Goal: Check status: Check status

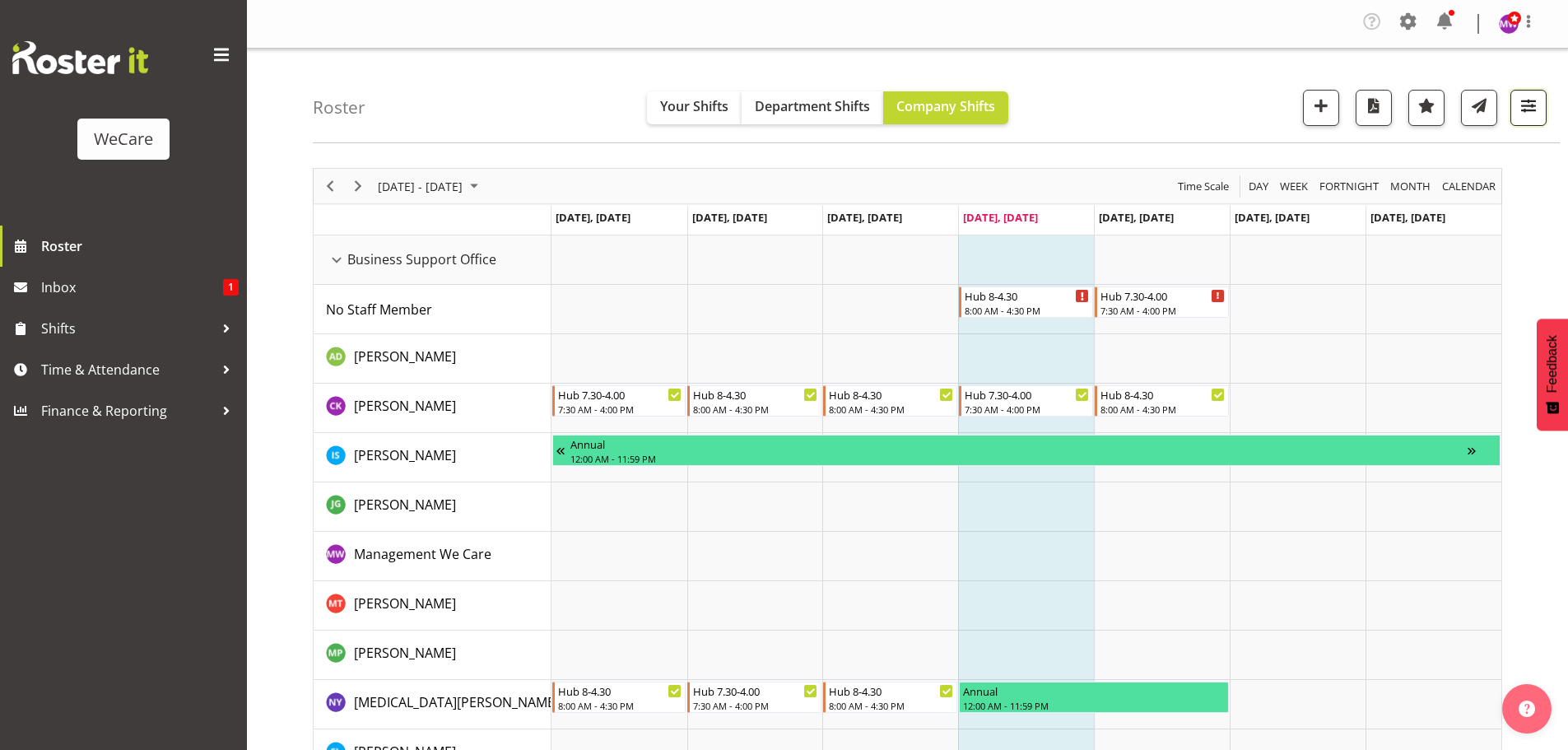
drag, startPoint x: 1521, startPoint y: 104, endPoint x: 1523, endPoint y: 116, distance: 12.2
click at [1522, 104] on span "button" at bounding box center [1528, 105] width 22 height 22
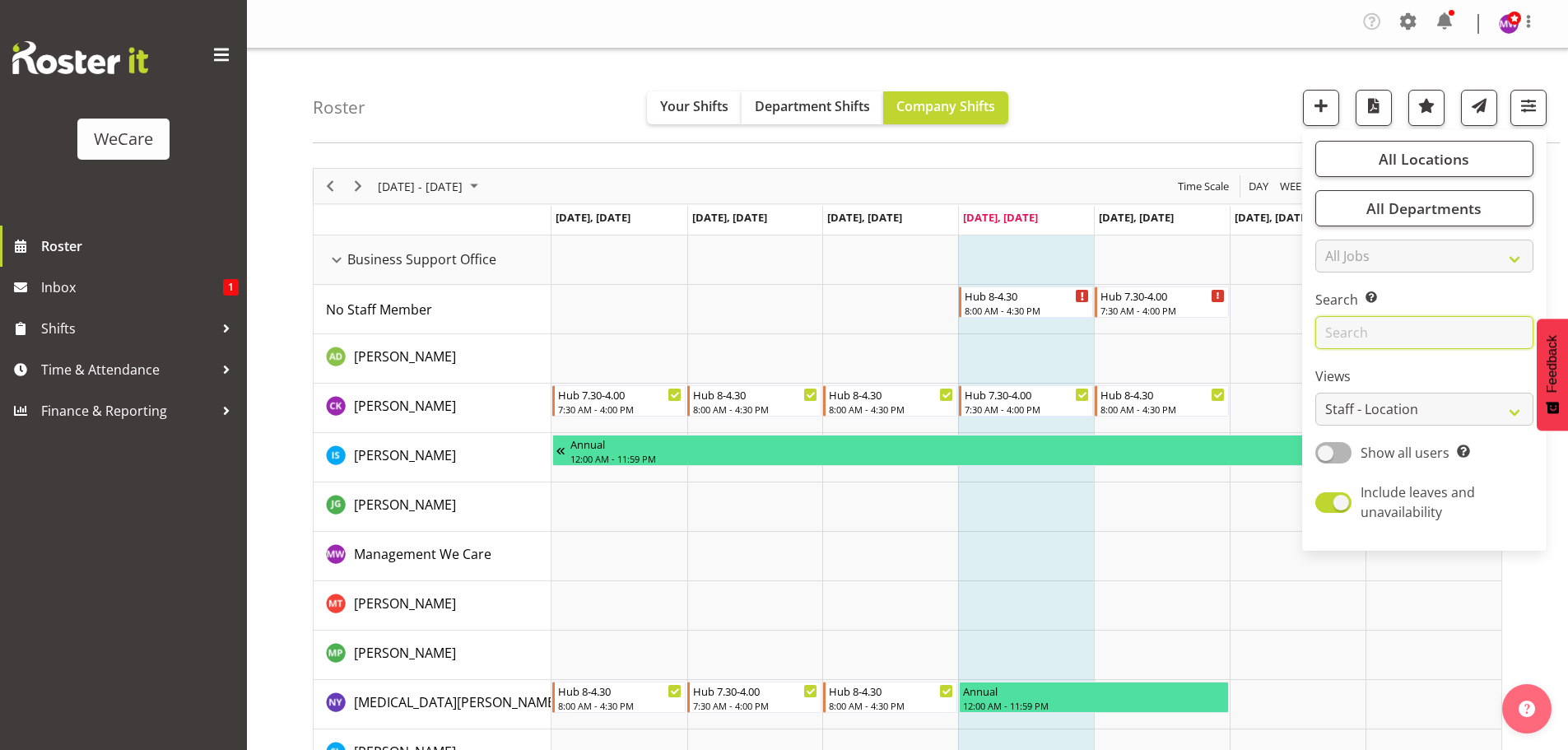
click at [1437, 327] on input "text" at bounding box center [1424, 332] width 218 height 33
click at [1428, 157] on span "All Locations" at bounding box center [1424, 159] width 90 height 20
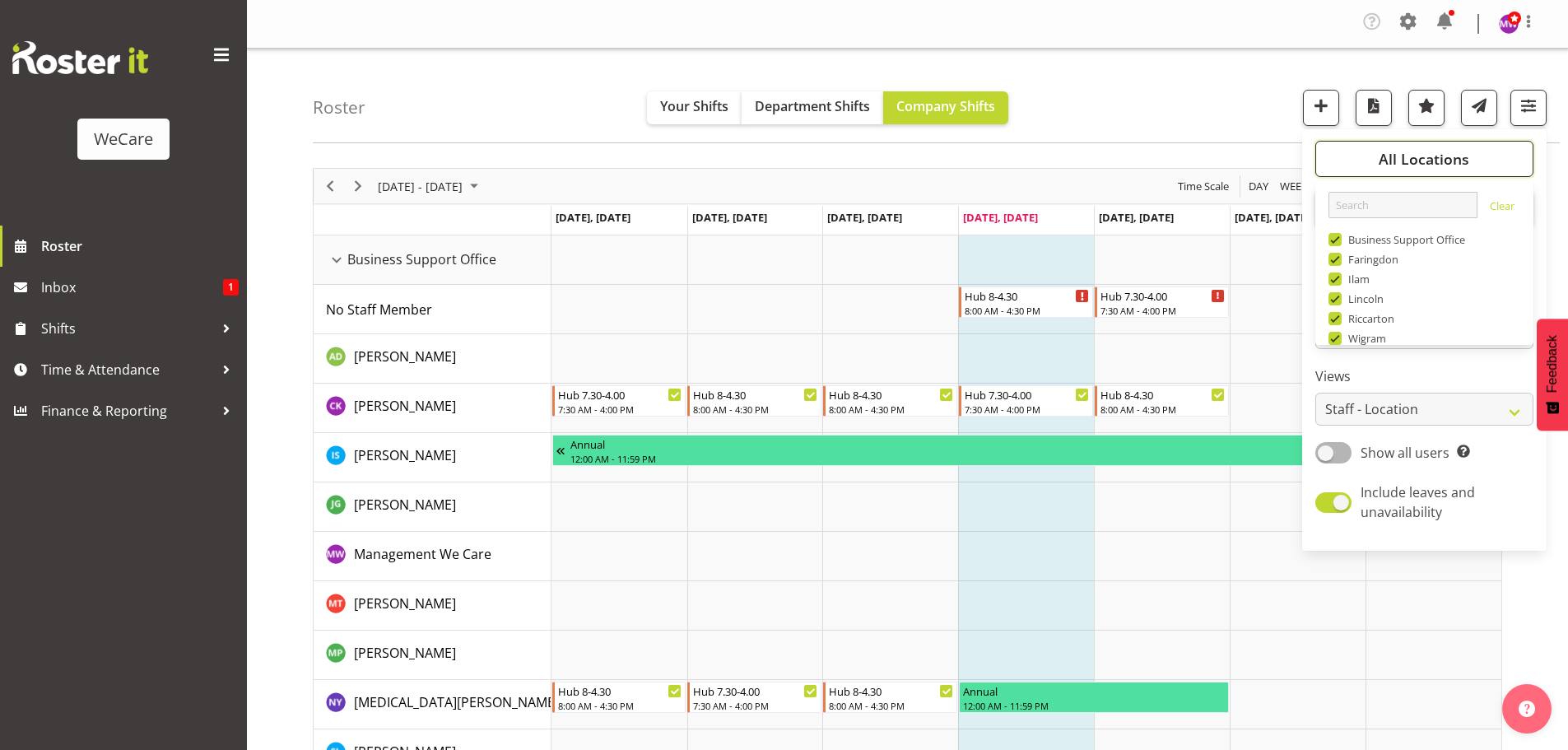
click at [1431, 156] on span "All Locations" at bounding box center [1424, 159] width 90 height 20
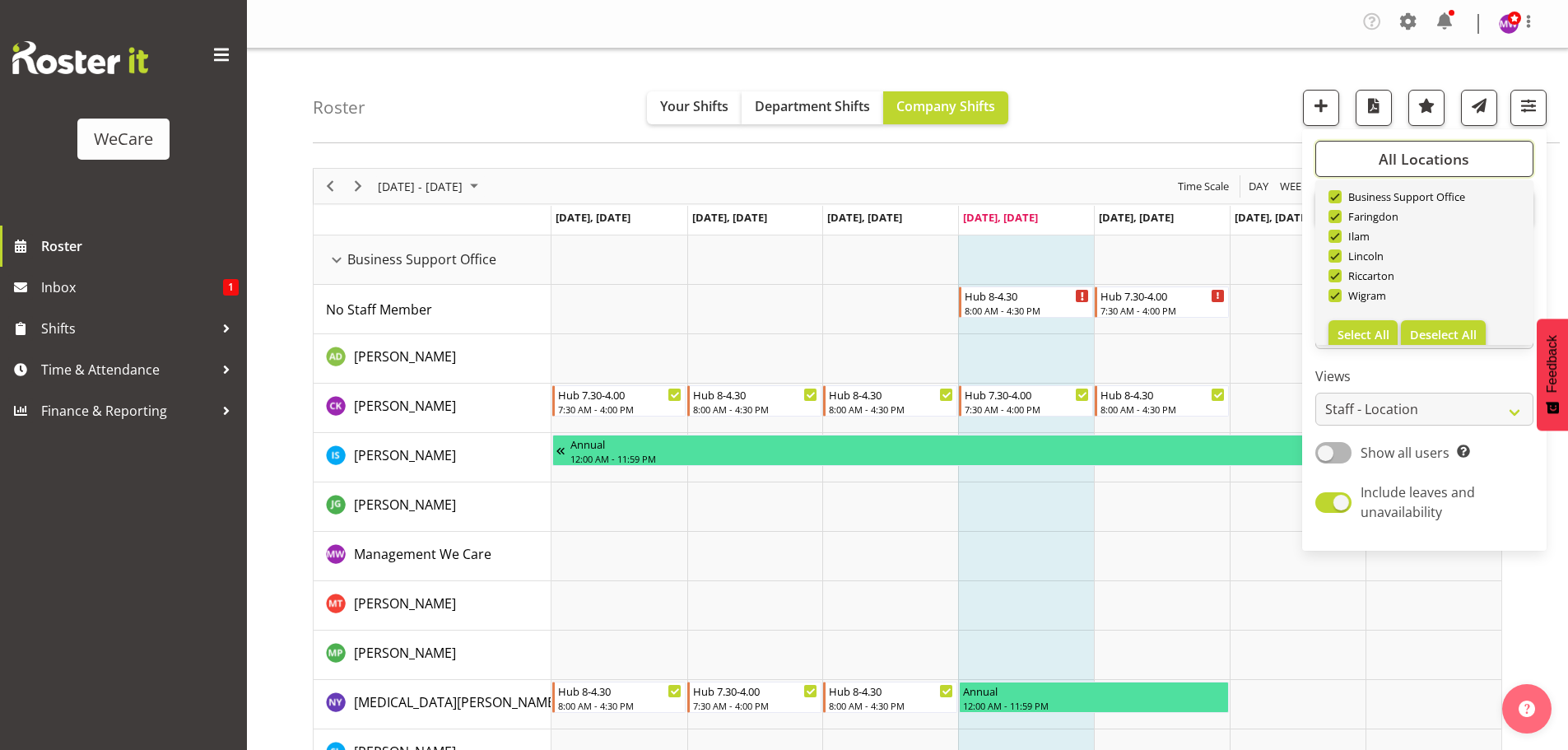
scroll to position [60, 0]
click at [1436, 308] on button "Deselect All" at bounding box center [1443, 318] width 85 height 30
checkbox input "false"
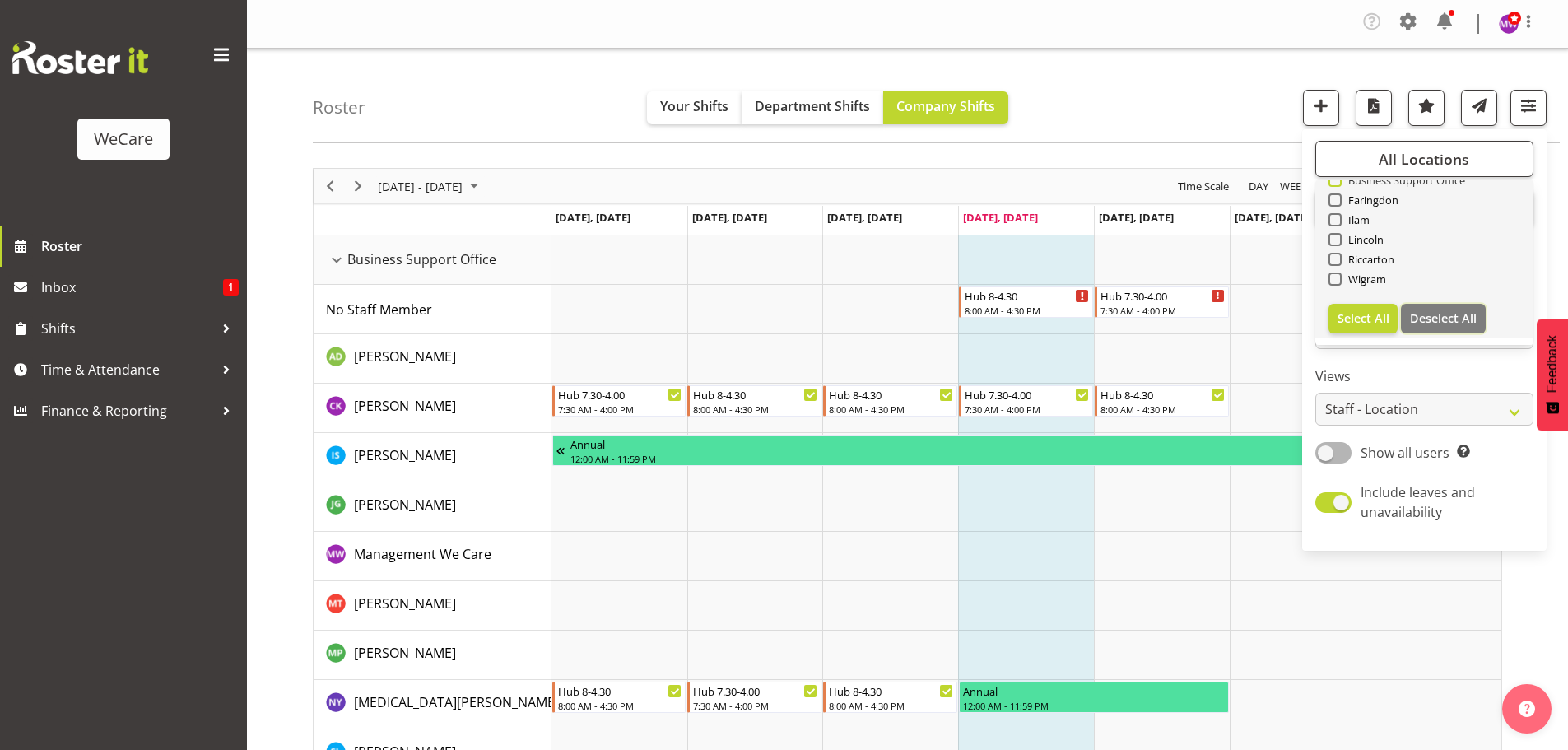
checkbox input "false"
click at [1395, 181] on span "Business Support Office" at bounding box center [1404, 181] width 124 height 13
click at [1339, 181] on input "Business Support Office" at bounding box center [1333, 181] width 11 height 11
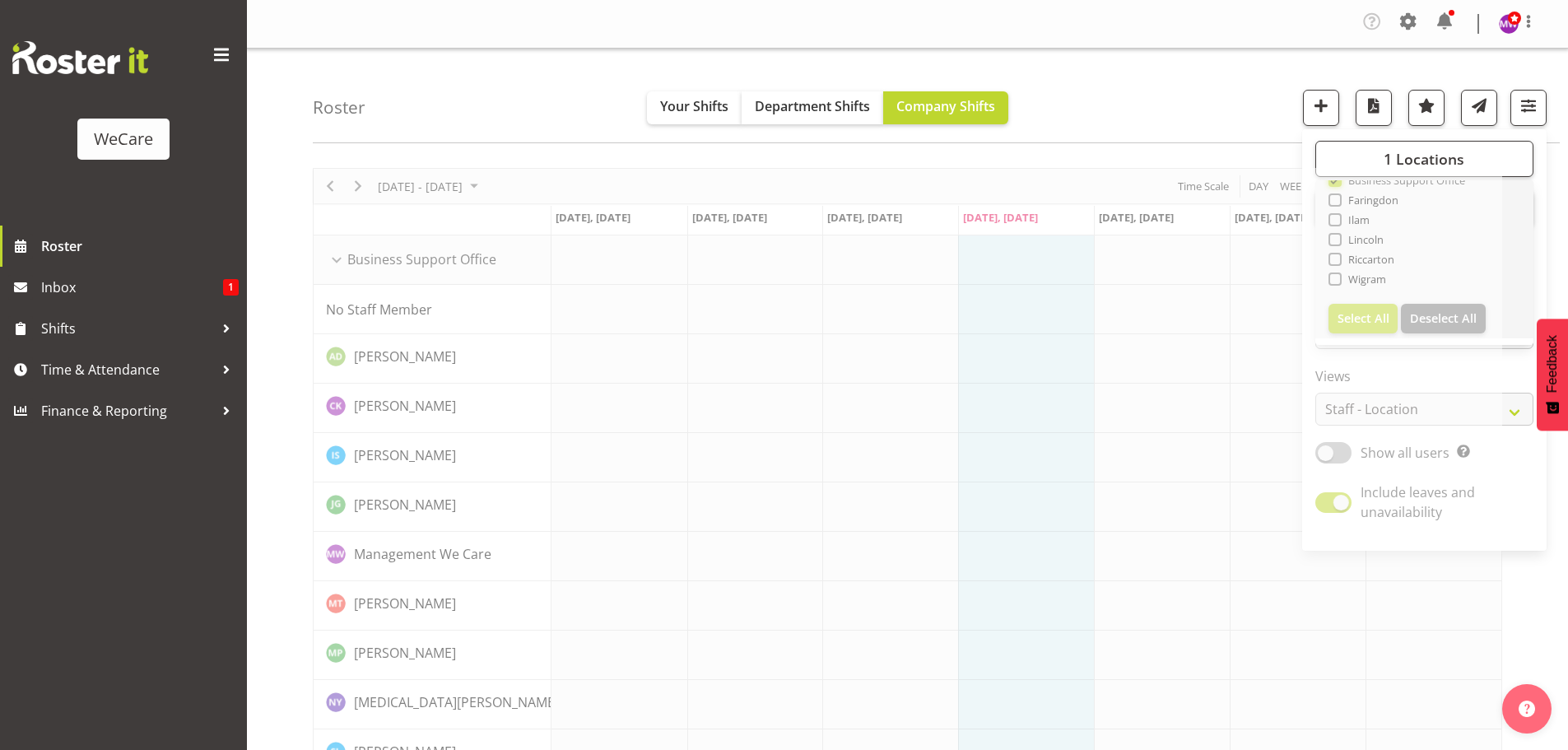
scroll to position [55, 0]
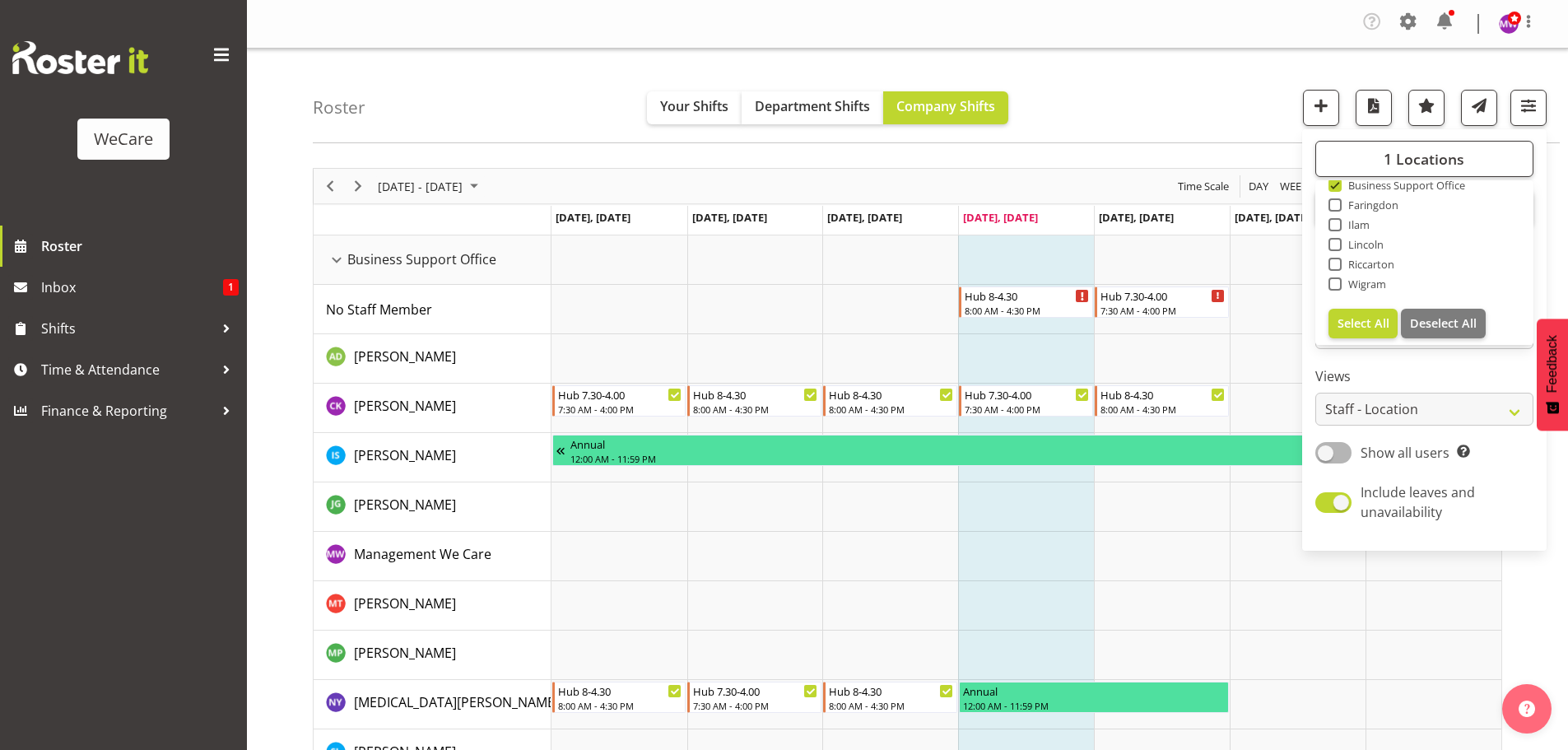
click at [1165, 104] on div "Roster Your Shifts Department Shifts Company Shifts 1 Locations Clear Business …" at bounding box center [936, 96] width 1247 height 94
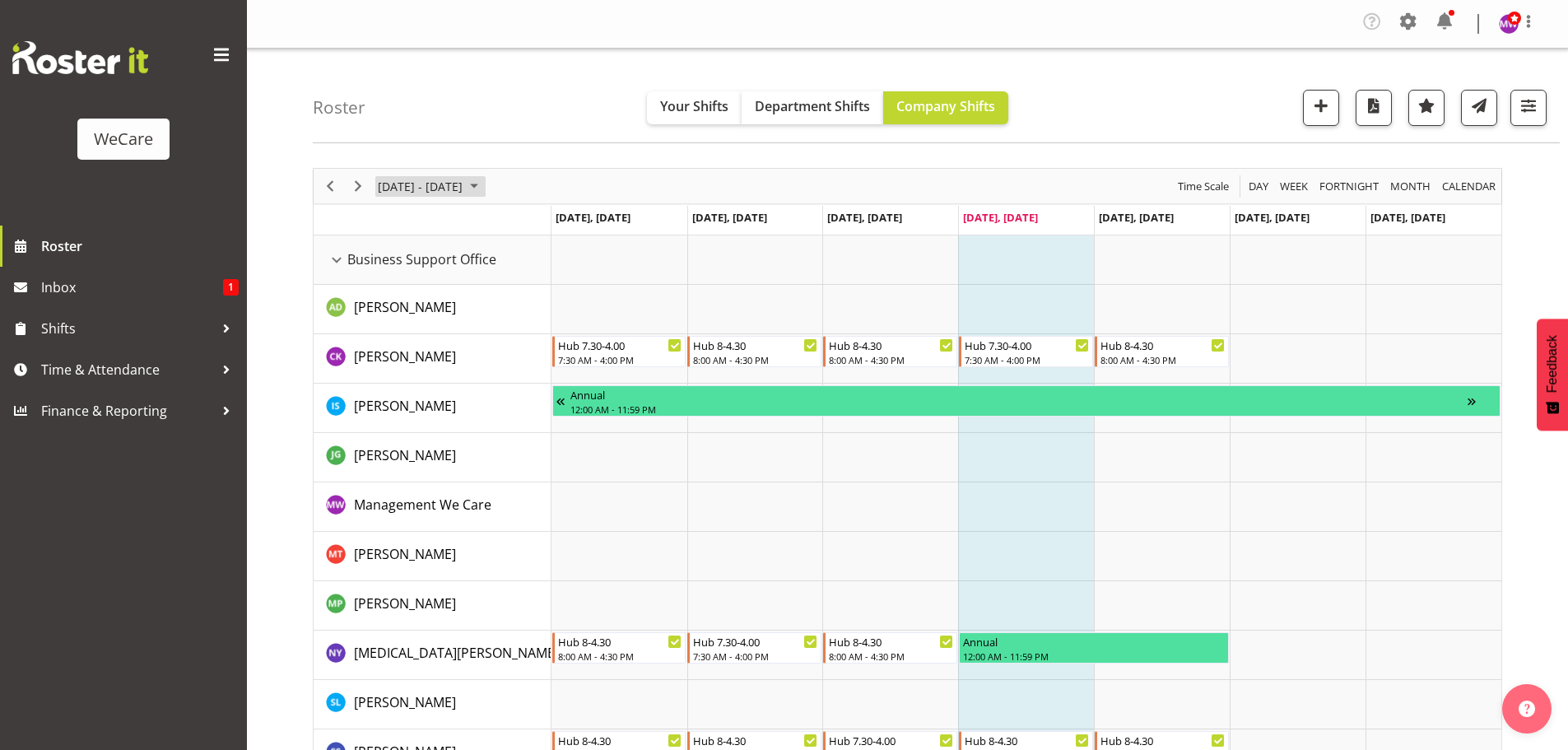
click at [464, 184] on span "[DATE] - [DATE]" at bounding box center [420, 186] width 88 height 21
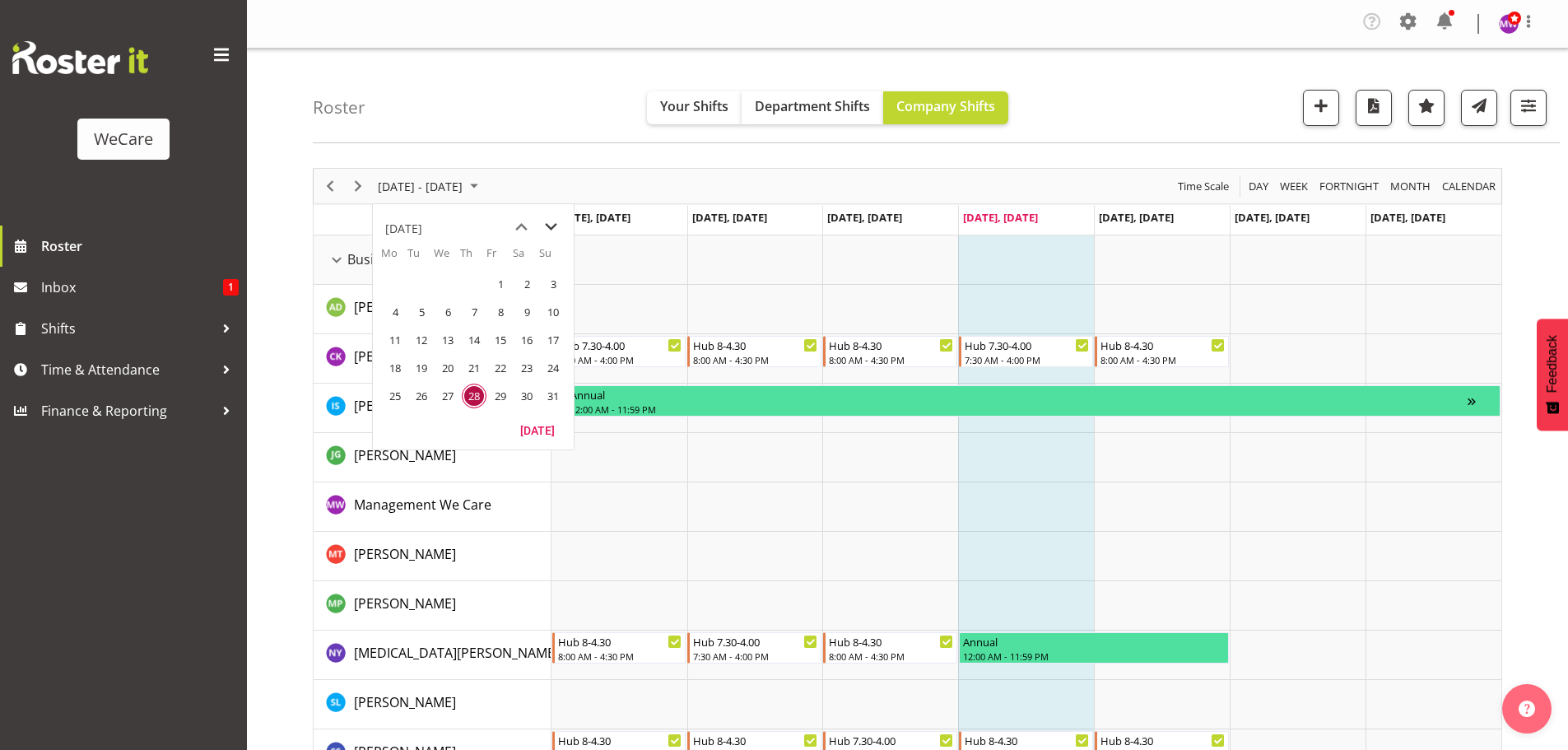
click at [549, 230] on span "next month" at bounding box center [551, 227] width 29 height 30
click at [396, 310] on span "8" at bounding box center [395, 312] width 25 height 25
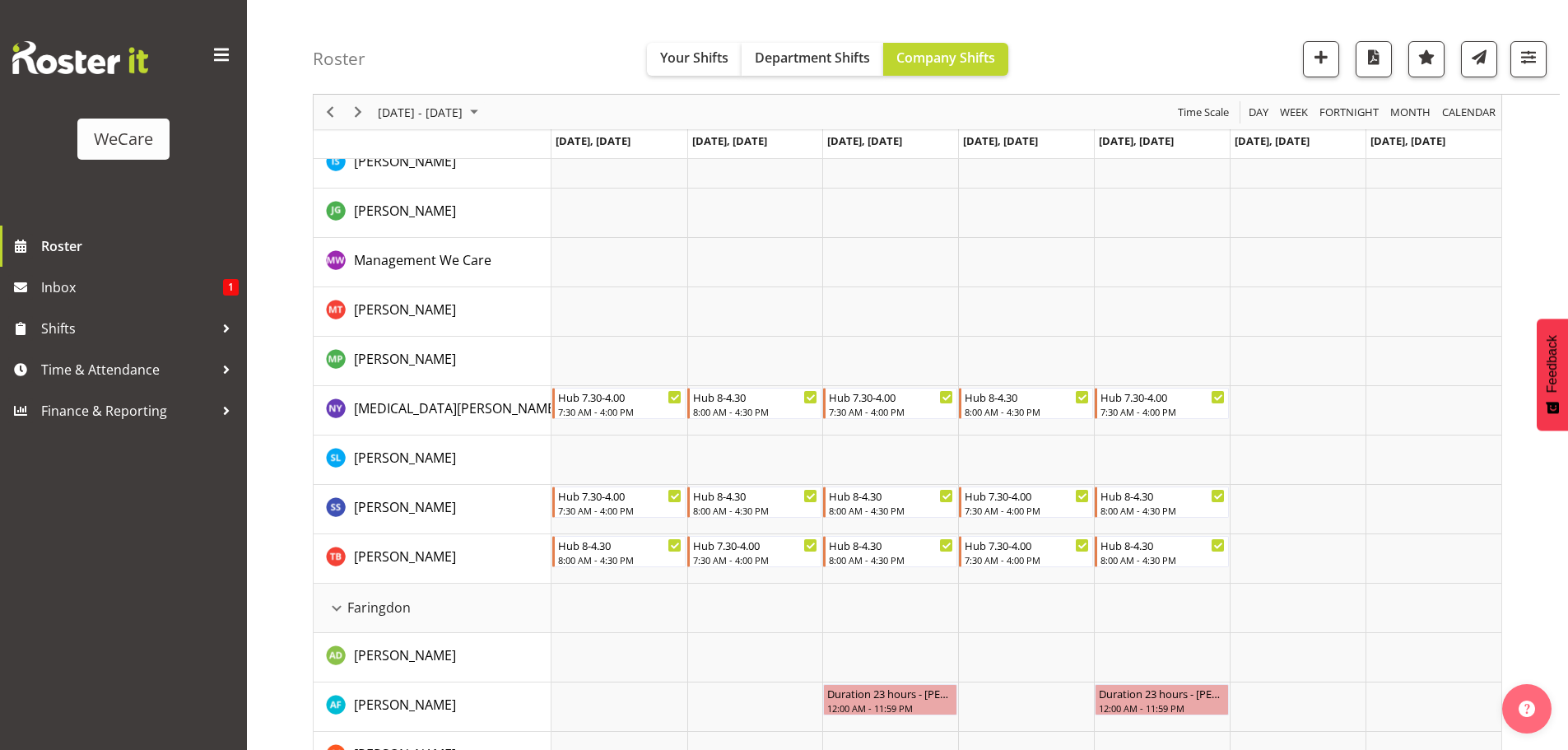
scroll to position [247, 0]
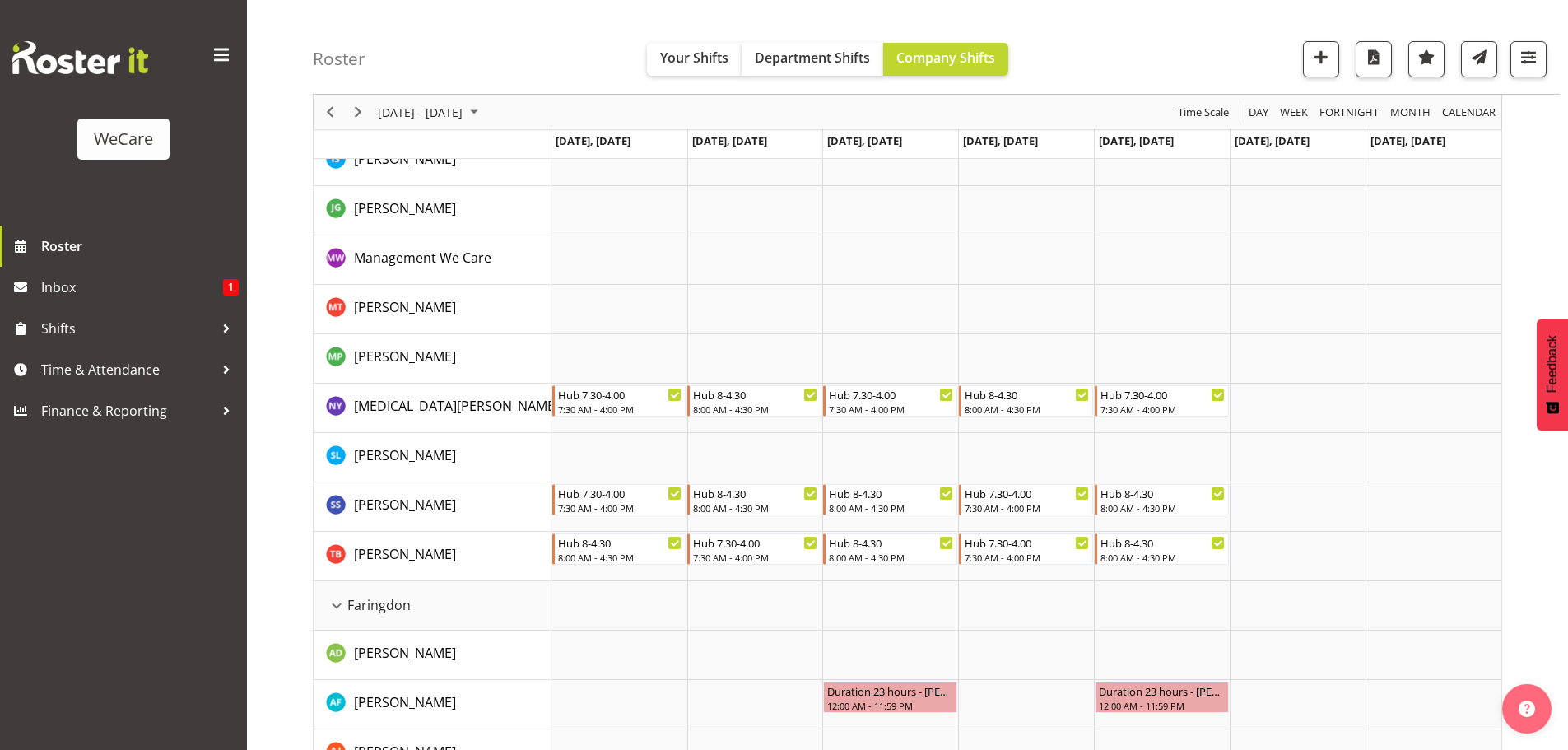
click at [1139, 63] on div "Roster Your Shifts Department Shifts Company Shifts 1 Locations Clear Business …" at bounding box center [936, 47] width 1247 height 94
click at [1533, 60] on span "button" at bounding box center [1528, 57] width 22 height 22
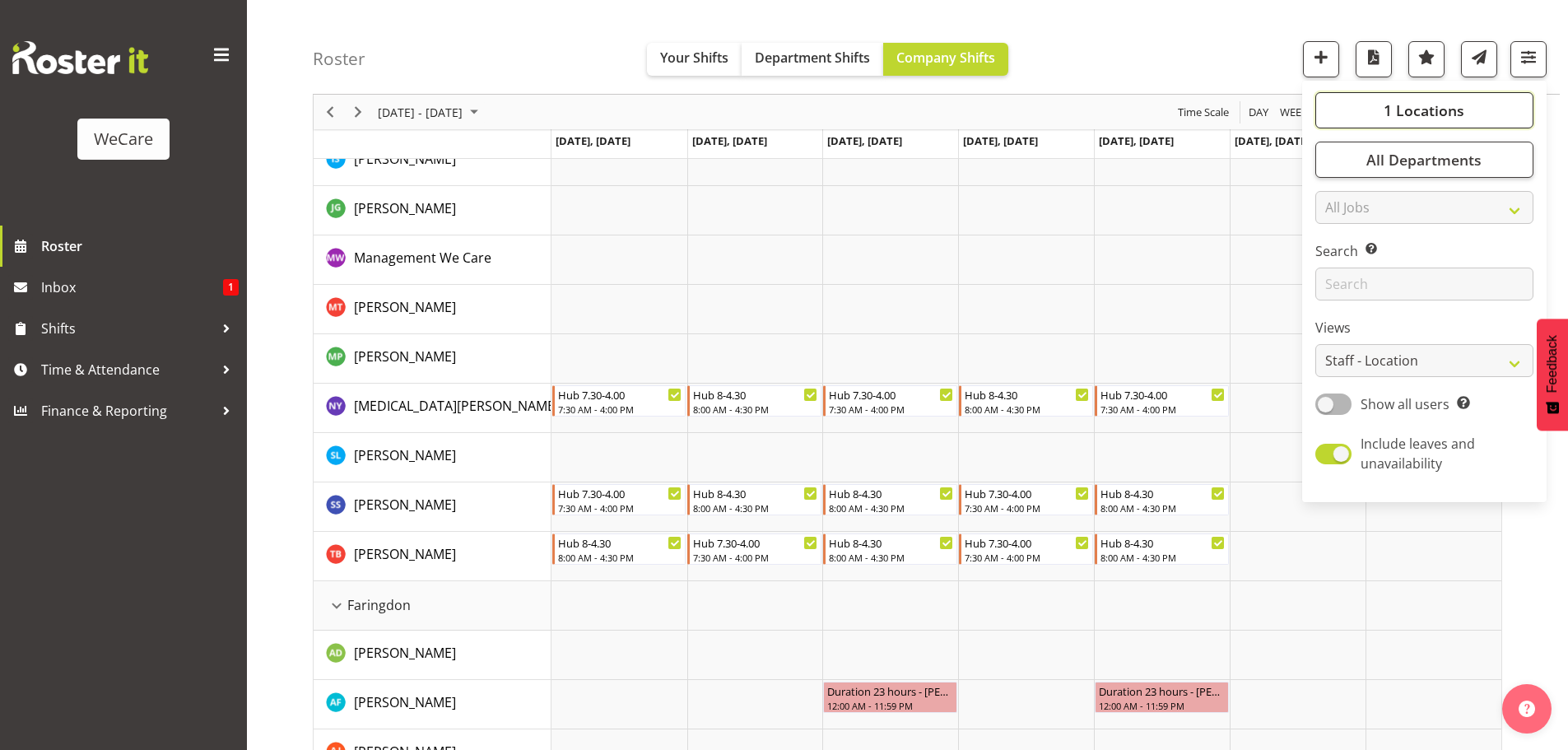
click at [1420, 113] on span "1 Locations" at bounding box center [1424, 110] width 80 height 20
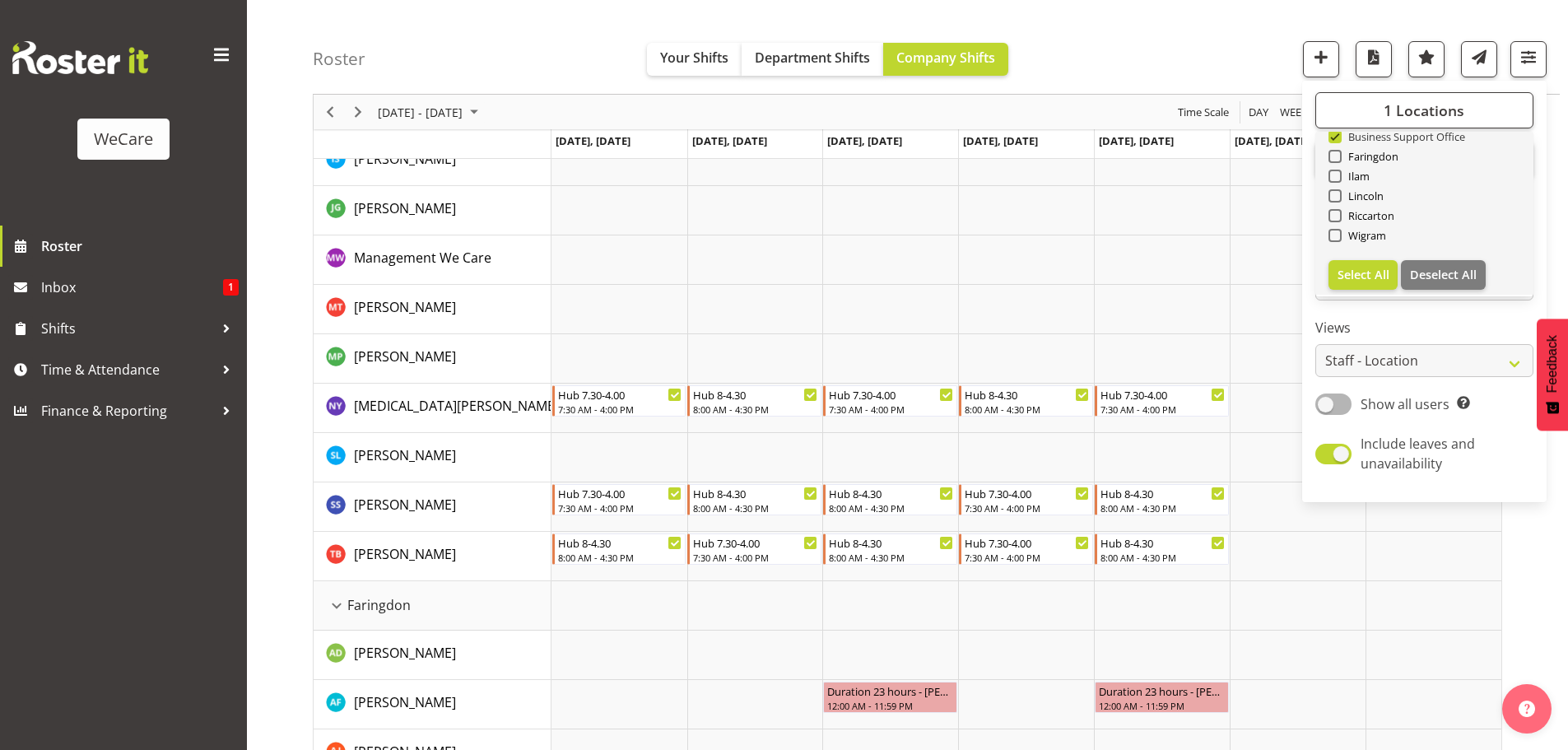
click at [1341, 138] on span at bounding box center [1335, 137] width 13 height 13
click at [1339, 138] on input "Business Support Office" at bounding box center [1333, 137] width 11 height 11
checkbox input "false"
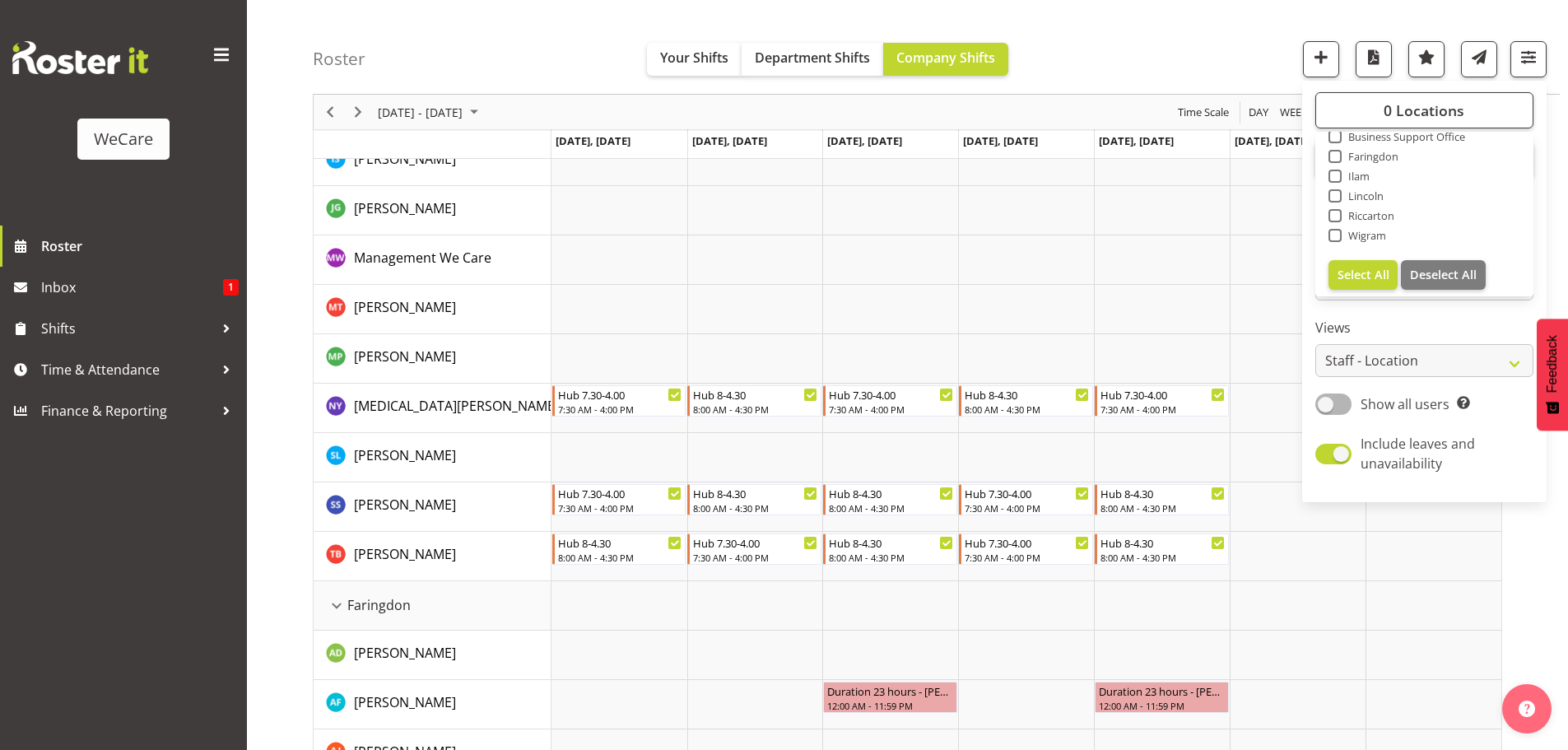
click at [1339, 157] on span at bounding box center [1335, 157] width 13 height 13
click at [1339, 157] on input "Faringdon" at bounding box center [1333, 157] width 11 height 11
checkbox input "true"
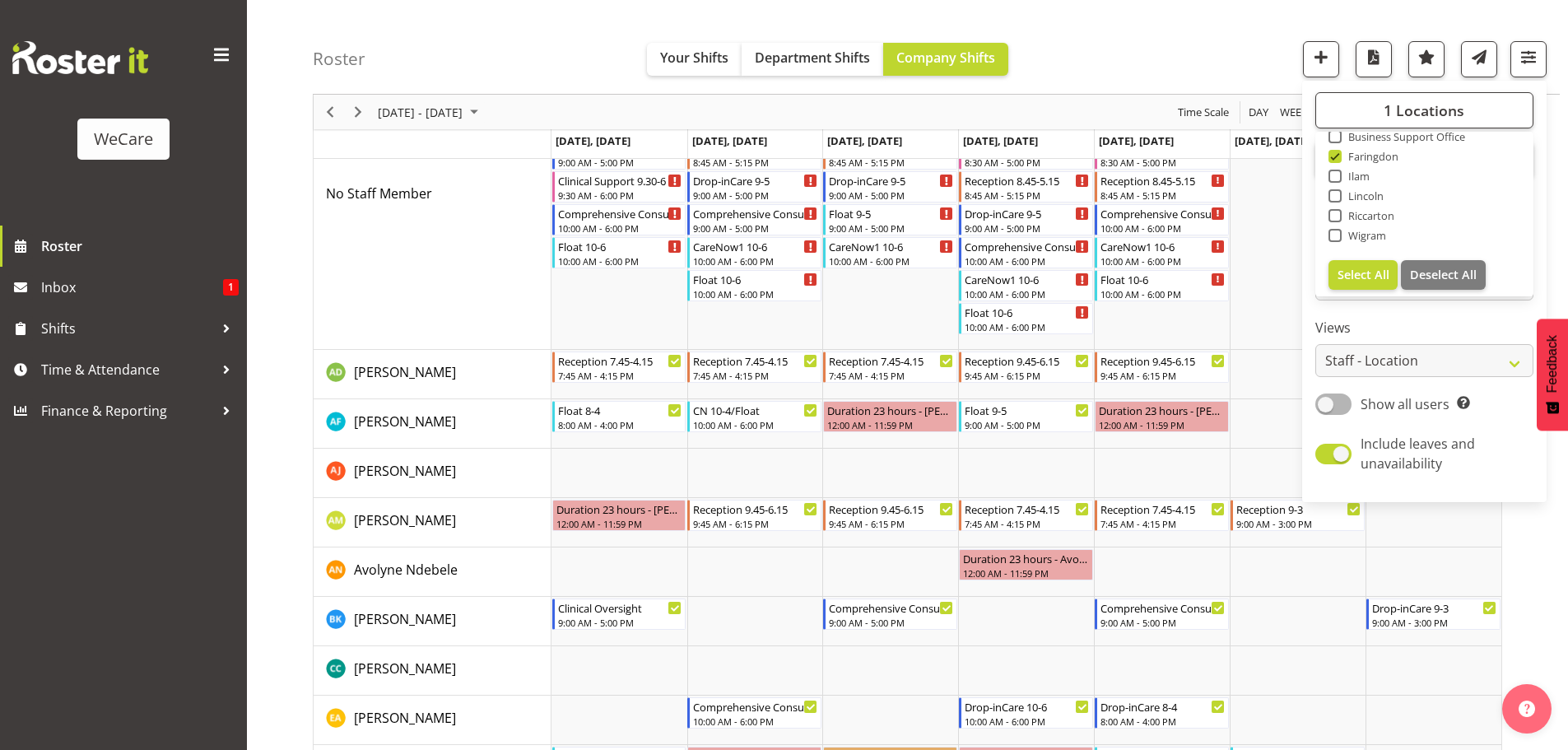
click at [1139, 56] on div "Roster Your Shifts Department Shifts Company Shifts 1 Locations Clear Business …" at bounding box center [936, 47] width 1247 height 94
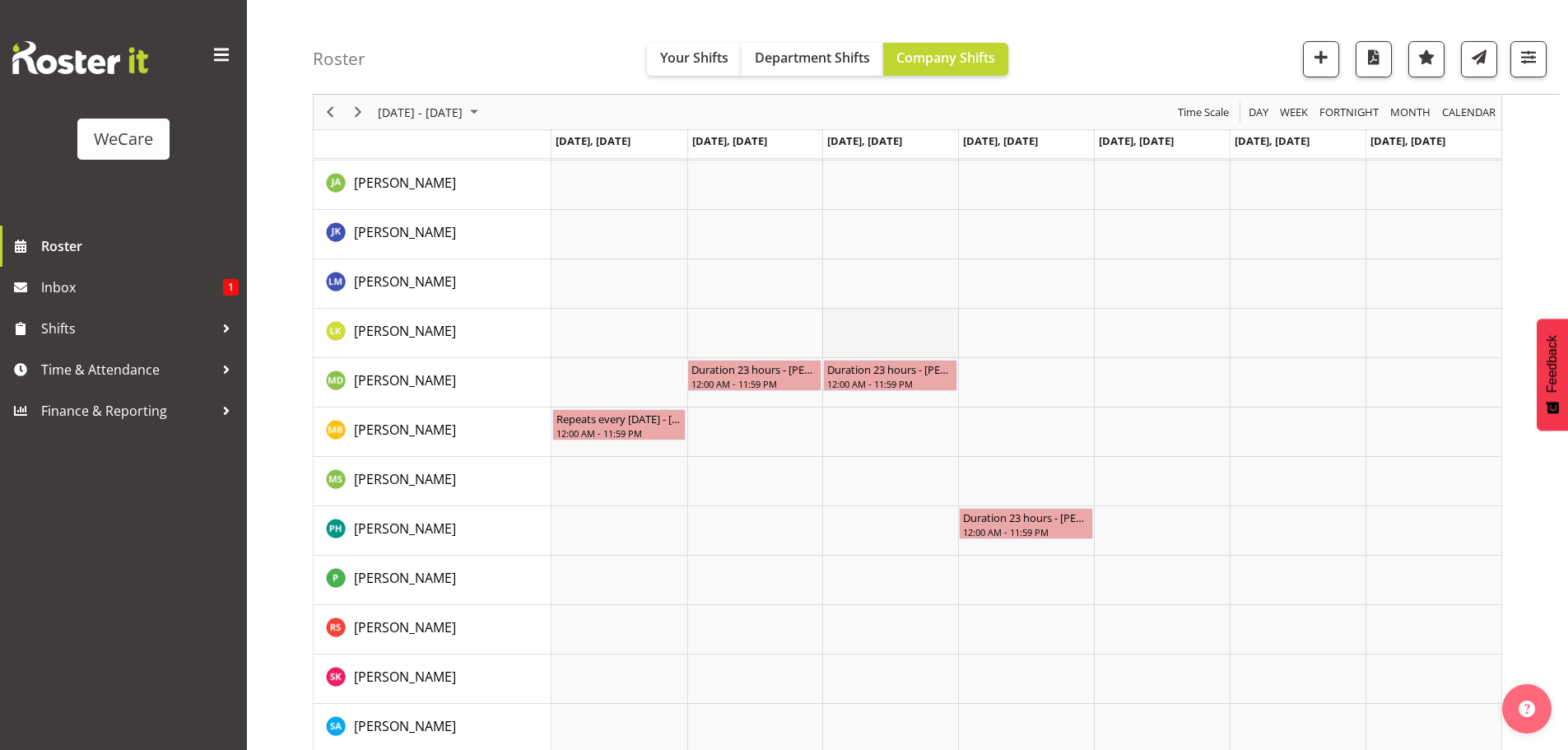
scroll to position [2263, 0]
